Goal: Communication & Community: Answer question/provide support

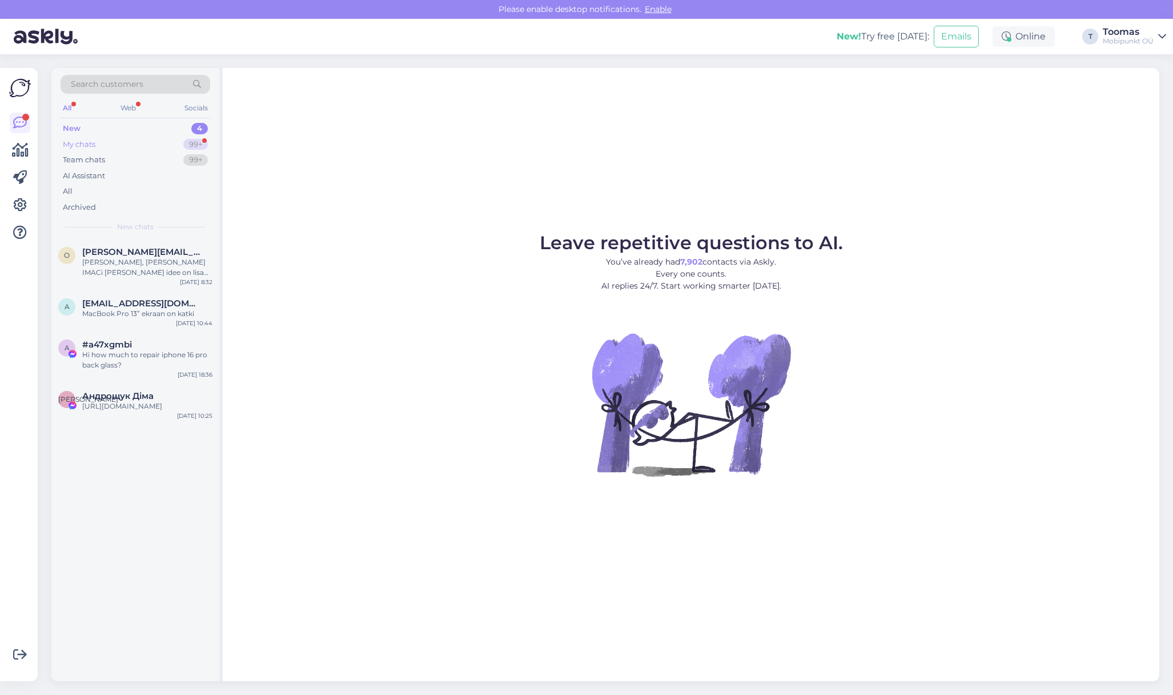
click at [66, 150] on div "My chats 99+" at bounding box center [136, 145] width 150 height 16
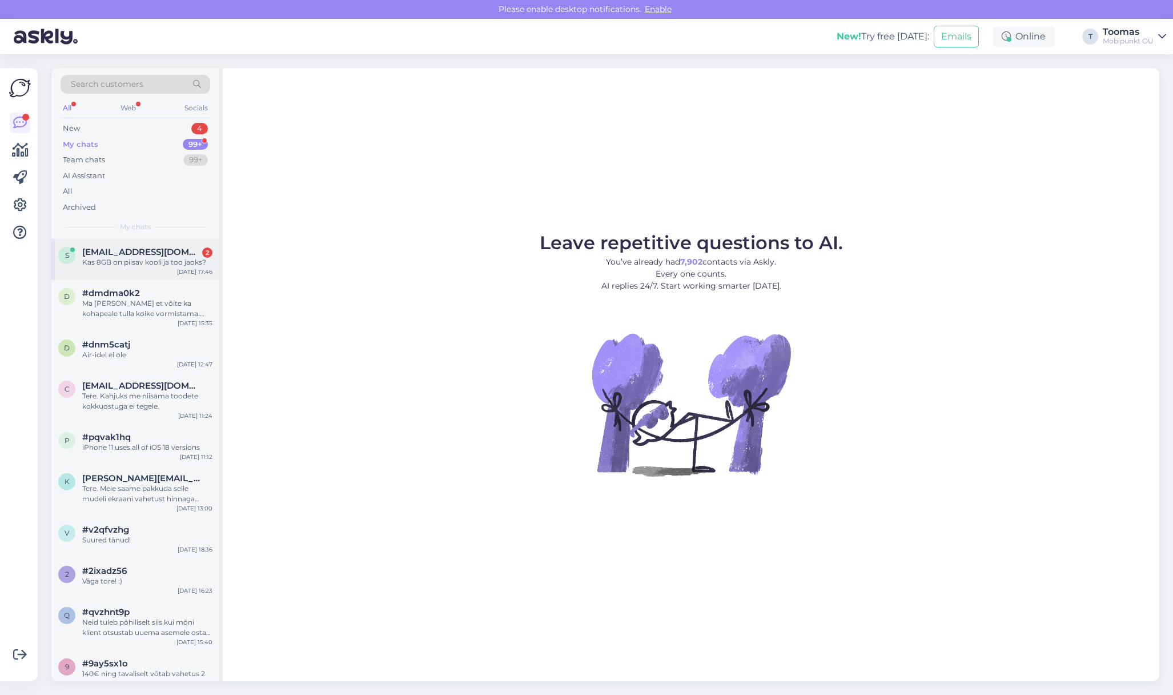
click at [111, 258] on div "Kas 8GB on piisav kooli ja too jaoks?" at bounding box center [147, 262] width 130 height 10
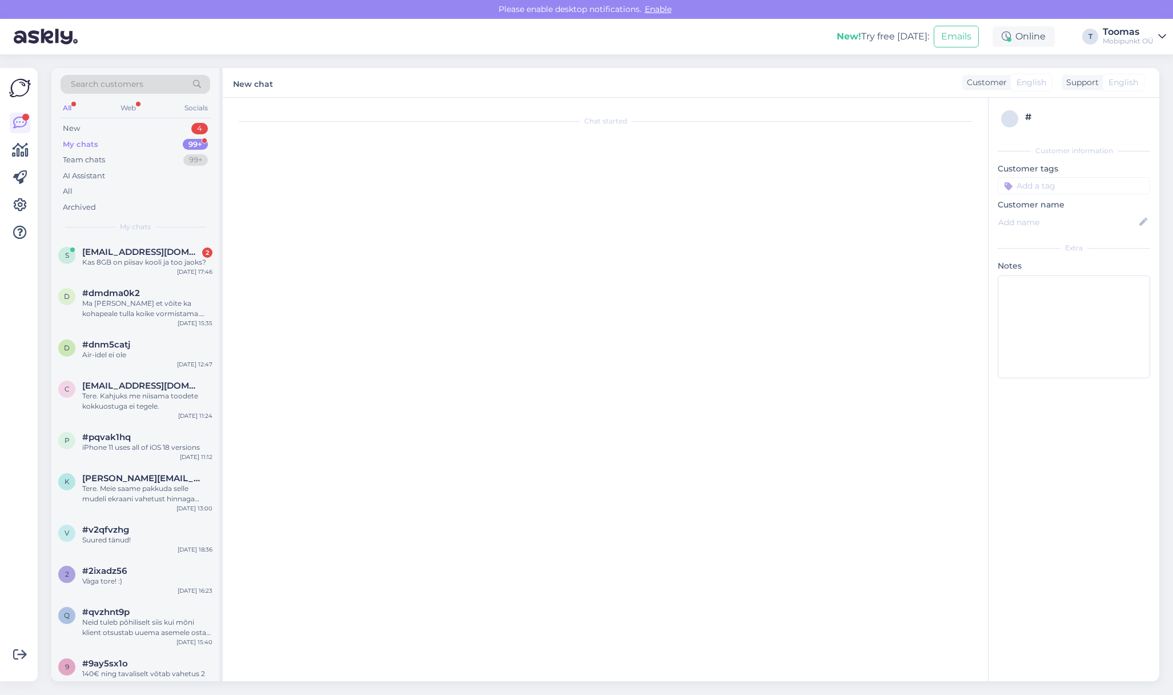
scroll to position [308, 0]
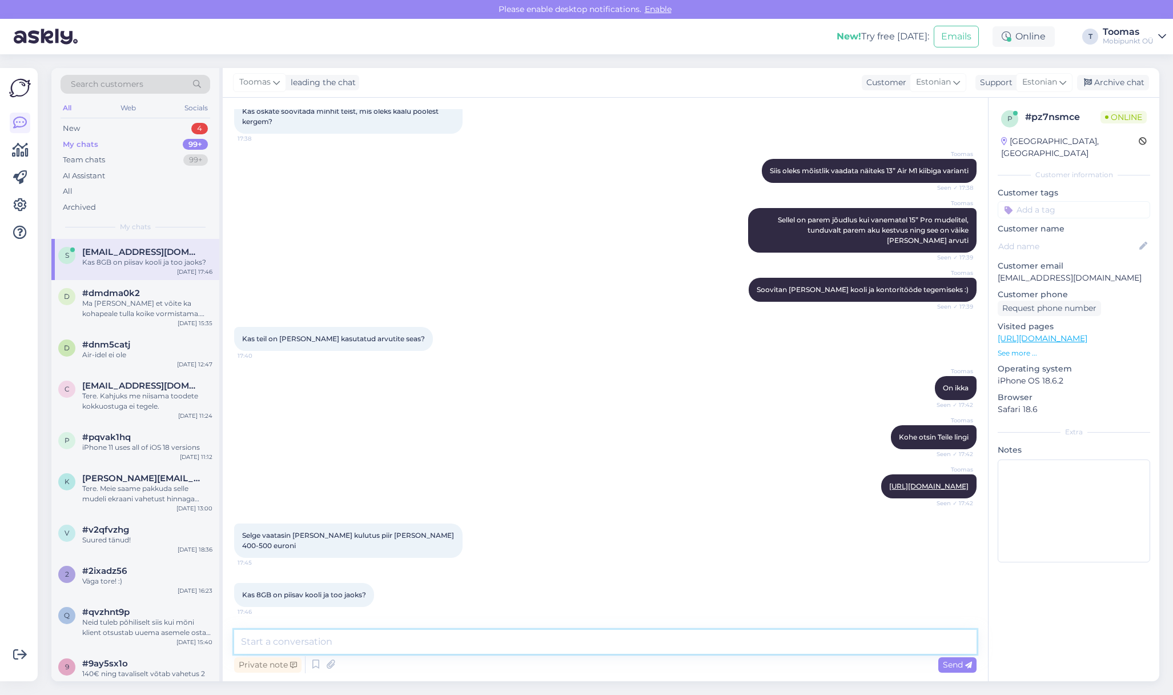
click at [506, 636] on textarea at bounding box center [605, 642] width 743 height 24
type textarea "Maci puhul on pigem piisav. Kooli jaoks vähemalt kindlasti. Töö puhul oleneb ve…"
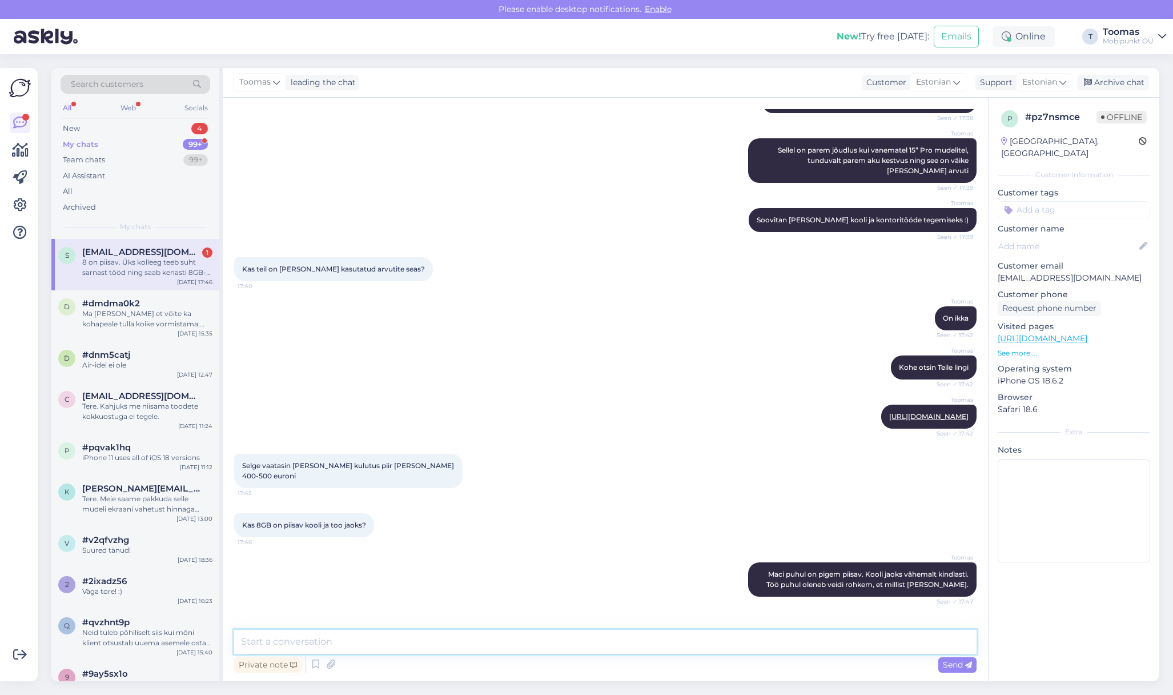
scroll to position [486, 0]
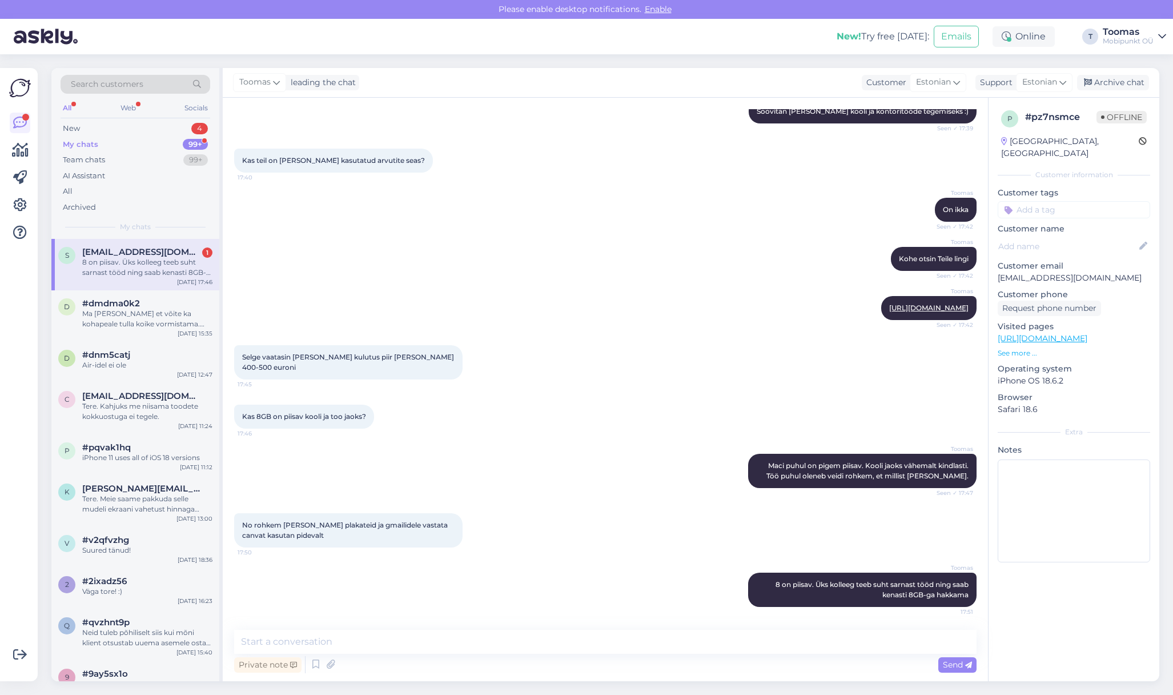
click at [134, 274] on div "8 on piisav. Üks kolleeg teeb suht sarnast tööd ning saab kenasti 8GB-ga hakkama" at bounding box center [147, 267] width 130 height 21
click at [94, 129] on div "New 4" at bounding box center [136, 129] width 150 height 16
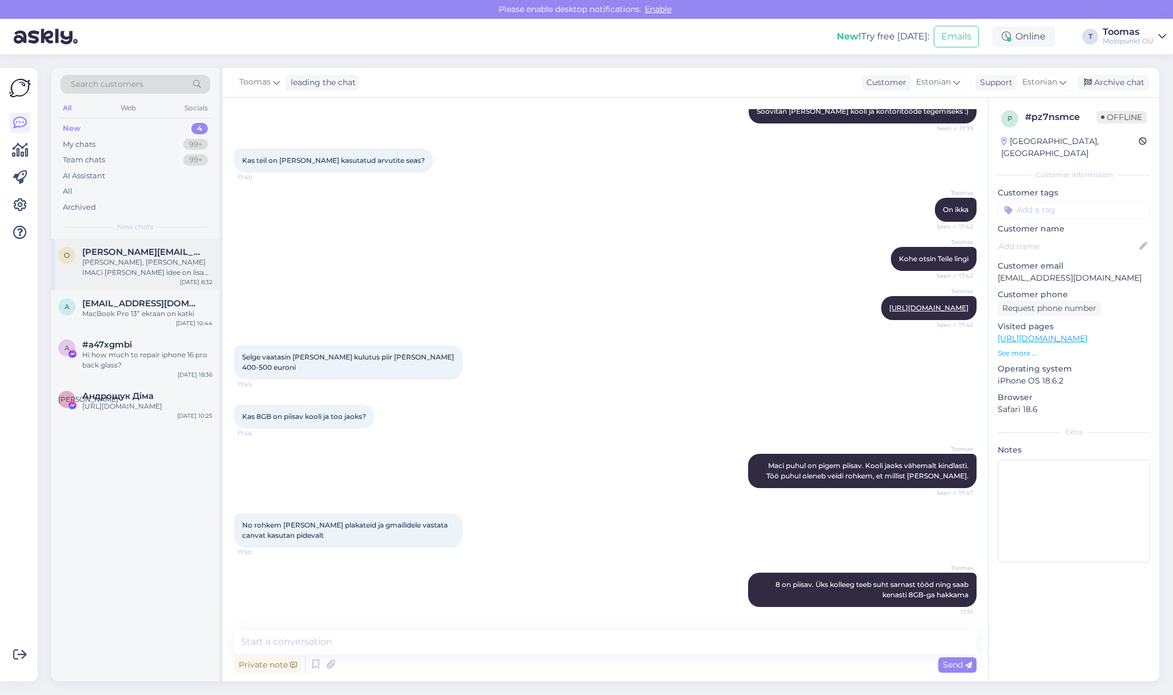
click at [174, 274] on div "[PERSON_NAME], [PERSON_NAME] IMACi [PERSON_NAME] idee on lisada veel kaks välis…" at bounding box center [147, 267] width 130 height 21
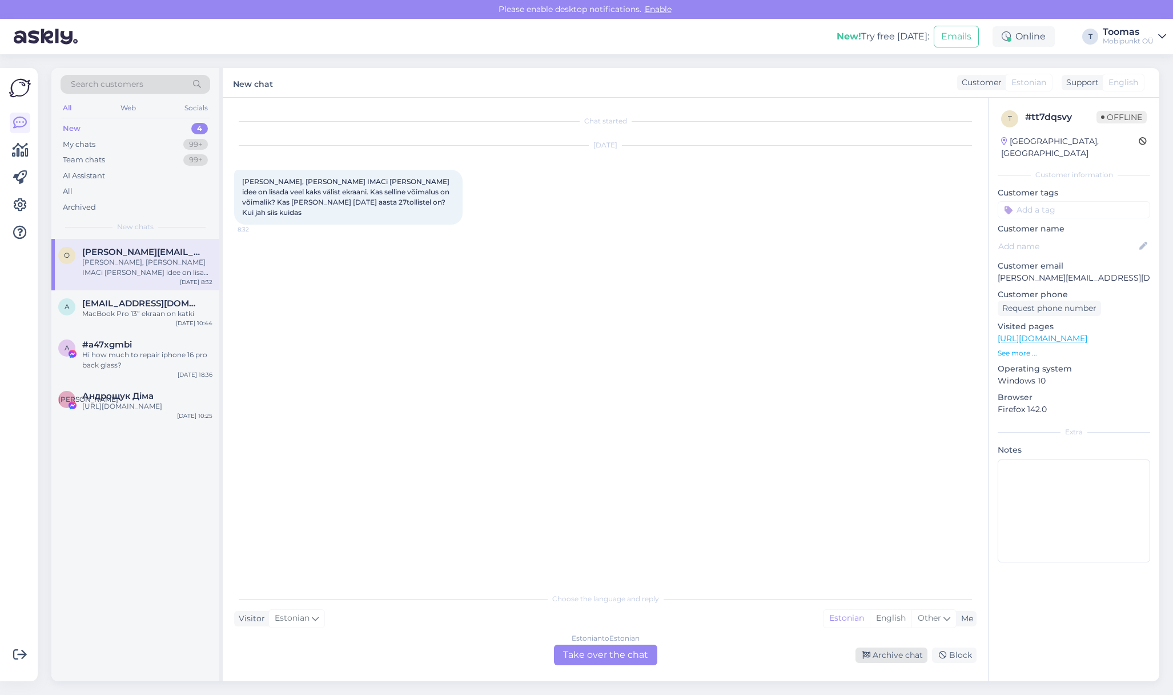
click at [883, 652] on div "Archive chat" at bounding box center [892, 654] width 72 height 15
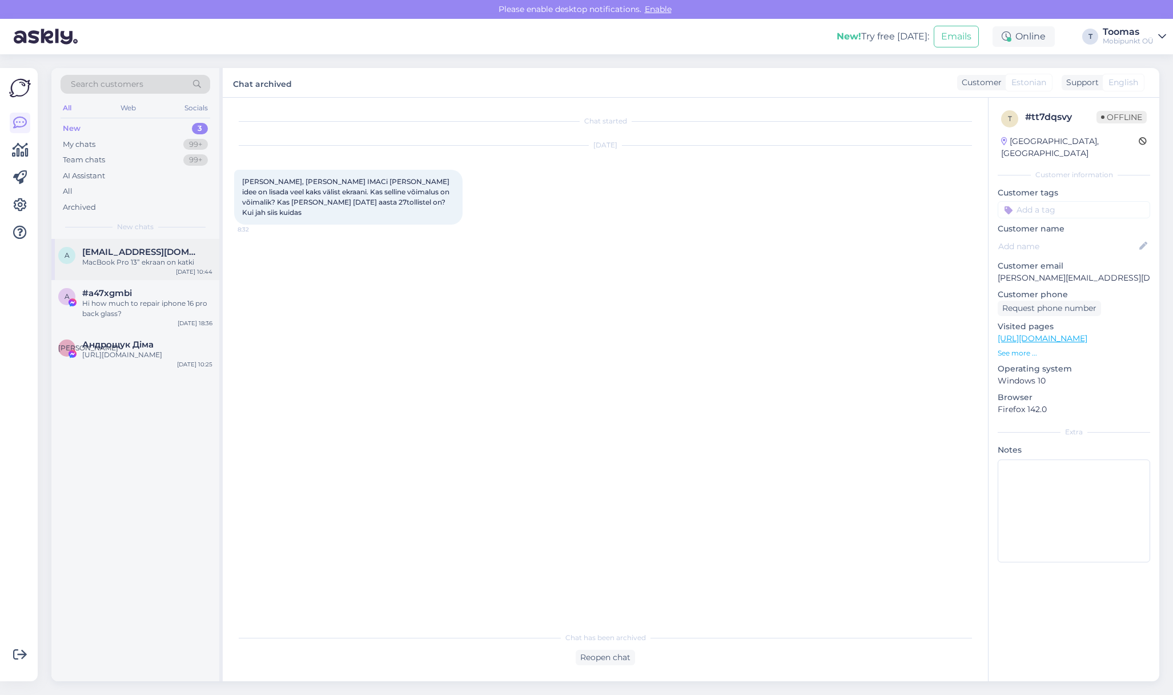
click at [142, 259] on div "MacBook Pro 13” ekraan on katki" at bounding box center [147, 262] width 130 height 10
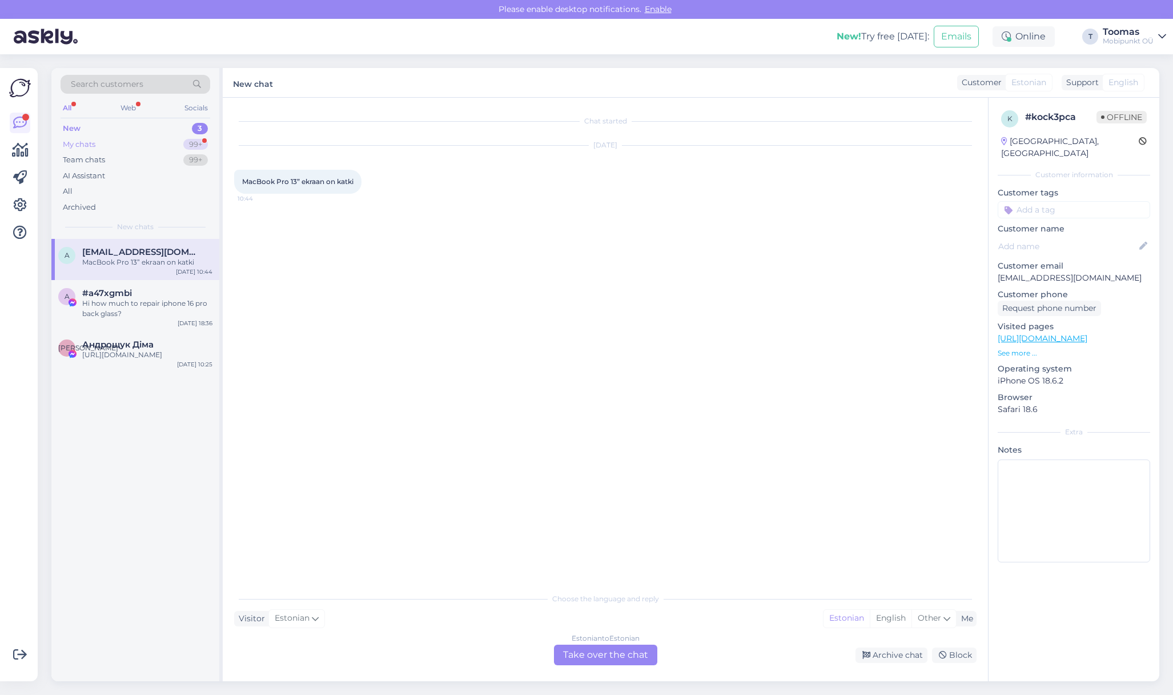
click at [182, 141] on div "My chats 99+" at bounding box center [136, 145] width 150 height 16
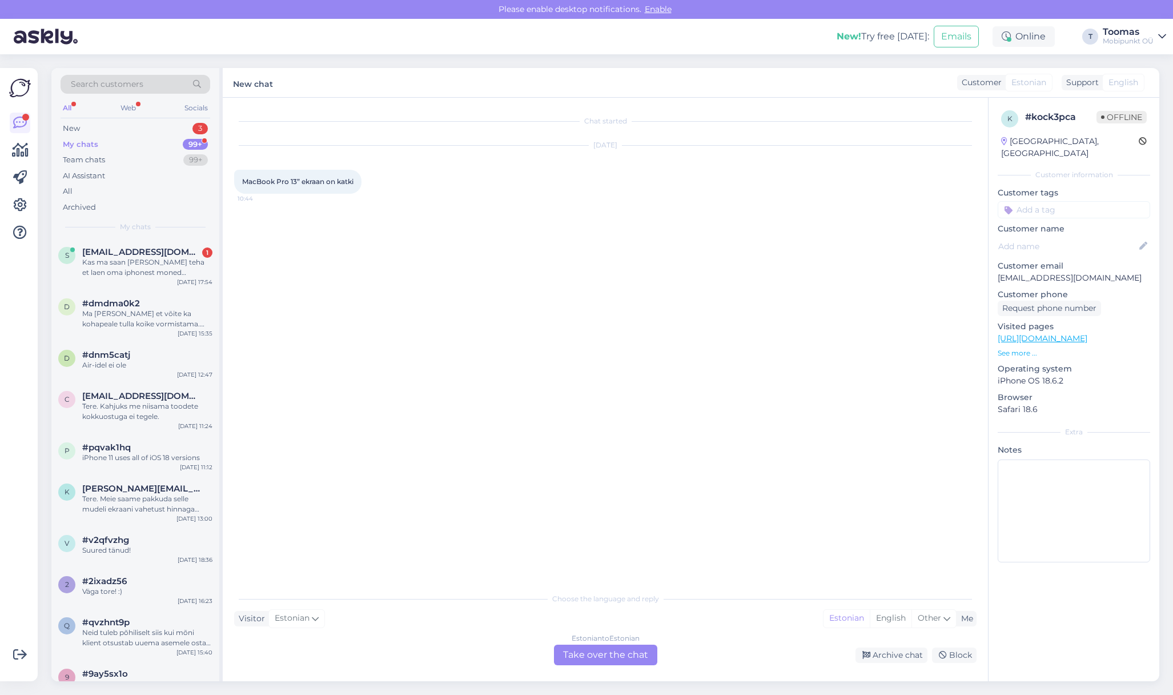
click at [177, 279] on div "s [EMAIL_ADDRESS][DOMAIN_NAME] 1 Kas ma saan [PERSON_NAME] teha et laen oma iph…" at bounding box center [135, 264] width 168 height 51
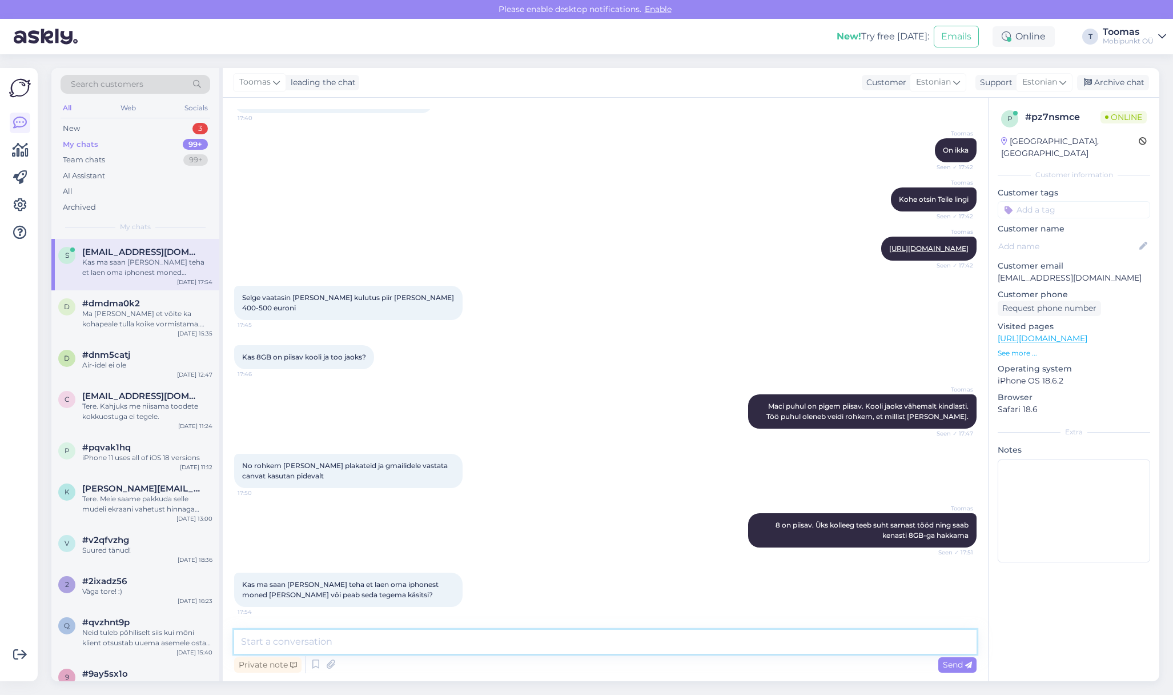
click at [331, 650] on textarea at bounding box center [605, 642] width 743 height 24
type textarea "Saab väga lihtsalt ja mugavalt AirDrop-[PERSON_NAME] ja pilte iPhone [PERSON_NA…"
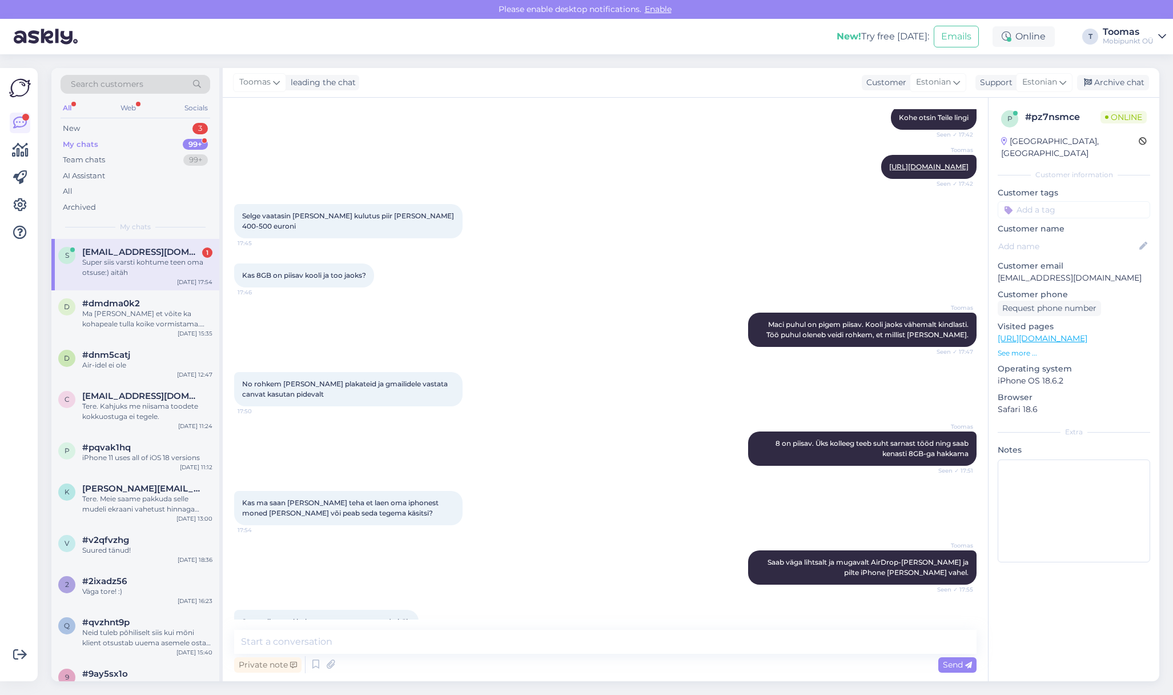
scroll to position [654, 0]
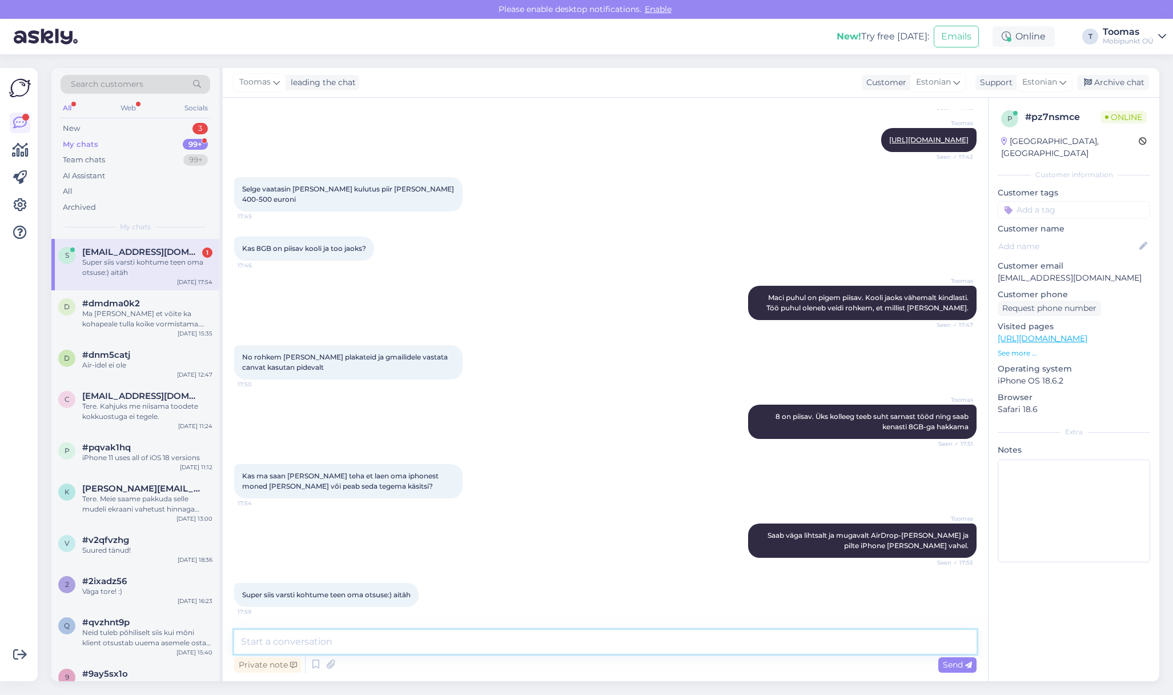
click at [333, 642] on textarea at bounding box center [605, 642] width 743 height 24
type textarea "Väga tore. Jääme ootama! :)"
